Goal: Complete application form: Complete application form

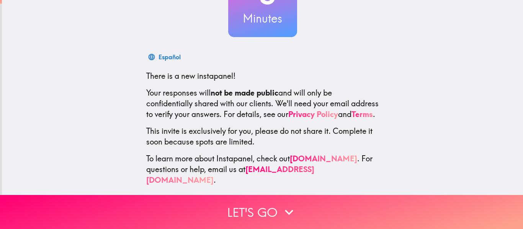
scroll to position [83, 0]
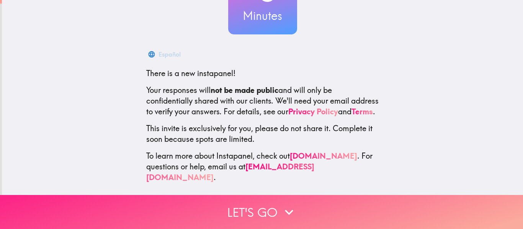
click at [290, 202] on button "Let's go" at bounding box center [261, 212] width 523 height 34
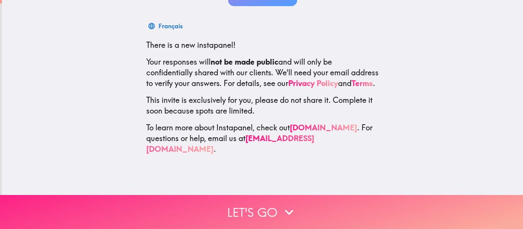
scroll to position [0, 0]
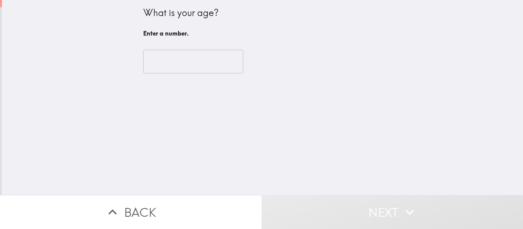
click at [228, 67] on input "number" at bounding box center [193, 62] width 100 height 24
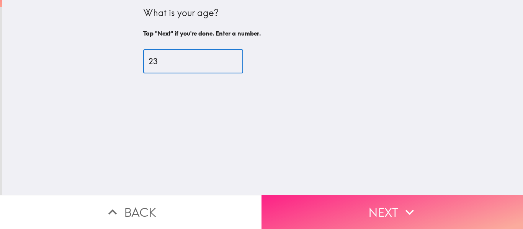
type input "23"
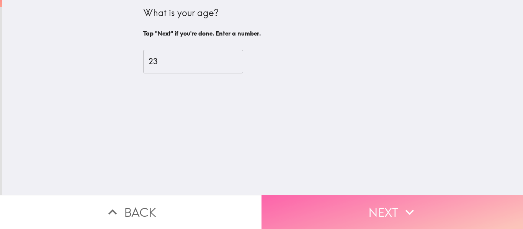
click at [359, 206] on button "Next" at bounding box center [391, 212] width 261 height 34
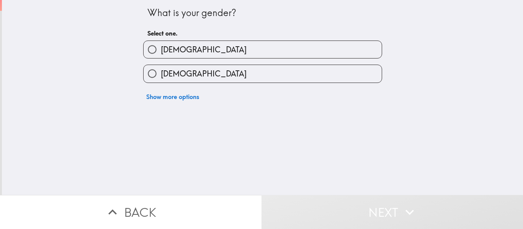
click at [241, 49] on label "[DEMOGRAPHIC_DATA]" at bounding box center [262, 49] width 238 height 17
click at [161, 49] on input "[DEMOGRAPHIC_DATA]" at bounding box center [151, 49] width 17 height 17
radio input "true"
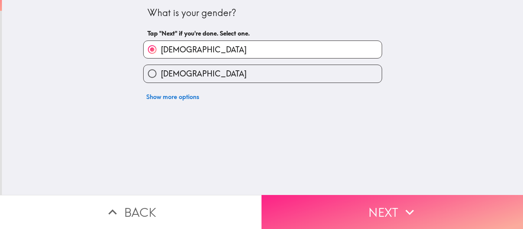
click at [358, 218] on button "Next" at bounding box center [391, 212] width 261 height 34
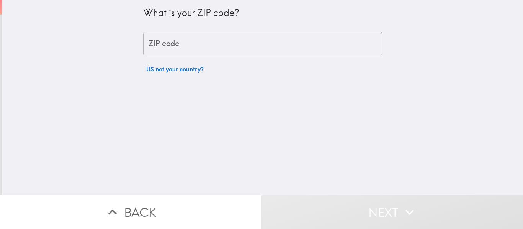
click at [249, 44] on input "ZIP code" at bounding box center [262, 44] width 239 height 24
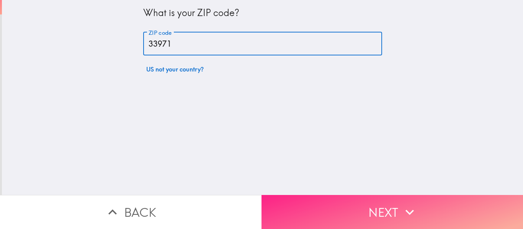
type input "33971"
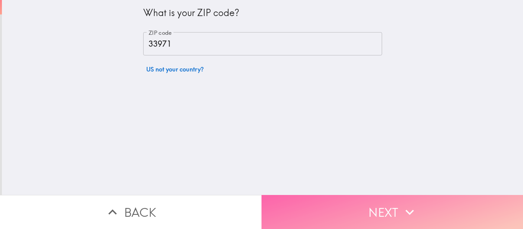
click at [337, 221] on button "Next" at bounding box center [391, 212] width 261 height 34
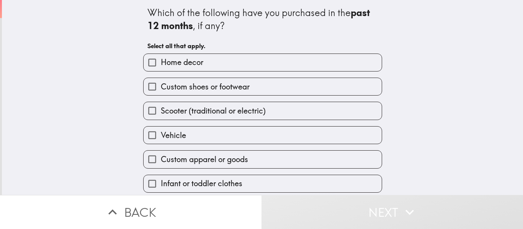
click at [255, 93] on label "Custom shoes or footwear" at bounding box center [262, 86] width 238 height 17
click at [161, 93] on input "Custom shoes or footwear" at bounding box center [151, 86] width 17 height 17
checkbox input "true"
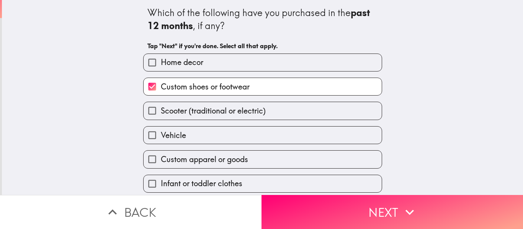
click at [240, 132] on label "Vehicle" at bounding box center [262, 135] width 238 height 17
click at [161, 132] on input "Vehicle" at bounding box center [151, 135] width 17 height 17
checkbox input "true"
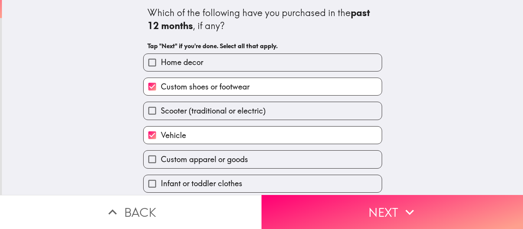
scroll to position [46, 0]
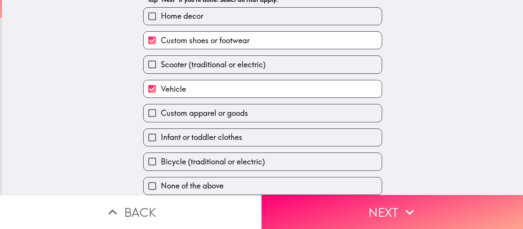
click at [237, 151] on div "Bicycle (traditional or electric)" at bounding box center [259, 159] width 245 height 24
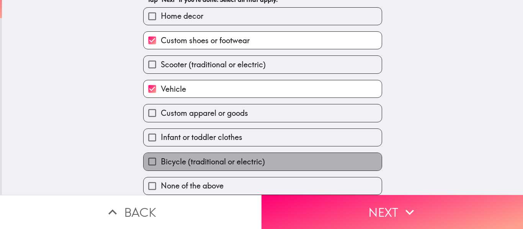
click at [237, 153] on label "Bicycle (traditional or electric)" at bounding box center [262, 161] width 238 height 17
click at [161, 153] on input "Bicycle (traditional or electric)" at bounding box center [151, 161] width 17 height 17
checkbox input "true"
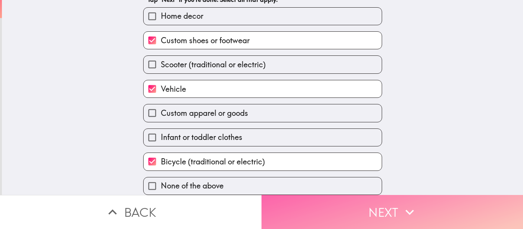
click at [304, 213] on button "Next" at bounding box center [391, 212] width 261 height 34
